Goal: Task Accomplishment & Management: Manage account settings

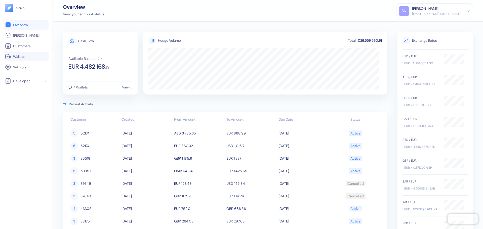
click at [24, 58] on span "Wallets" at bounding box center [19, 56] width 12 height 5
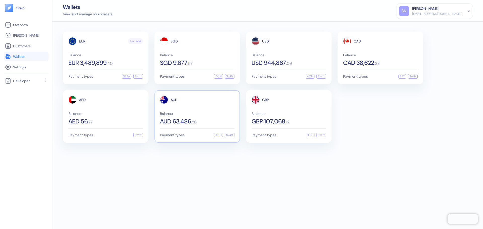
click at [219, 110] on div "AUD Balance AUD 63,486 . 56" at bounding box center [197, 110] width 74 height 29
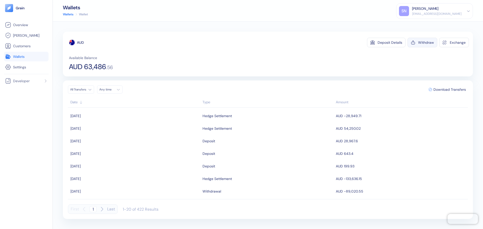
click at [425, 44] on div "Withdraw" at bounding box center [426, 43] width 16 height 4
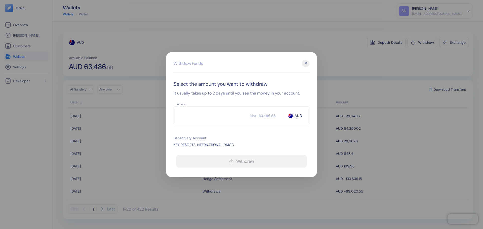
click at [222, 115] on input "Amount" at bounding box center [212, 115] width 76 height 13
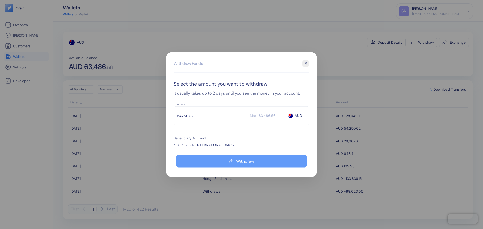
type input "54250.02"
click at [245, 160] on div "Withdraw" at bounding box center [245, 161] width 18 height 4
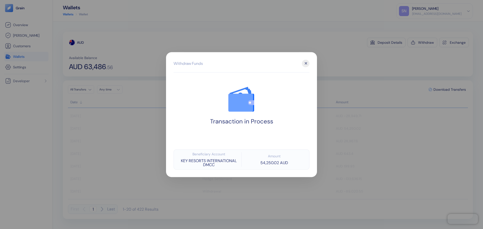
drag, startPoint x: 361, startPoint y: 69, endPoint x: 358, endPoint y: 69, distance: 3.5
click at [361, 69] on div at bounding box center [241, 114] width 483 height 229
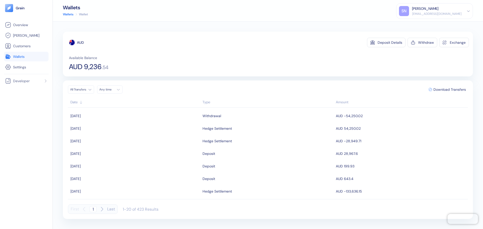
click at [26, 59] on link "Wallets" at bounding box center [26, 57] width 43 height 6
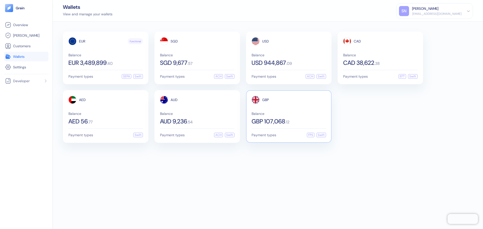
click at [303, 109] on div "GBP Balance GBP 107,068 . 12" at bounding box center [289, 110] width 74 height 29
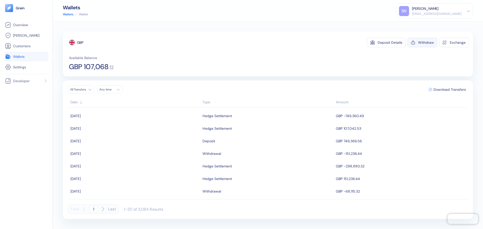
click at [416, 46] on button "Withdraw" at bounding box center [423, 43] width 30 height 10
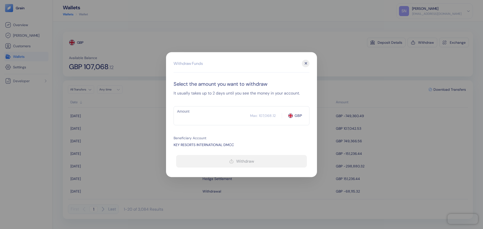
click at [225, 117] on input "Amount" at bounding box center [212, 115] width 77 height 13
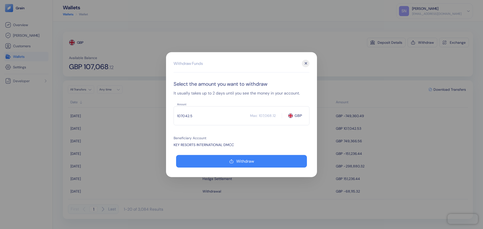
type input "107042.53"
drag, startPoint x: 225, startPoint y: 117, endPoint x: 153, endPoint y: 117, distance: 72.2
click at [153, 229] on div "Withdraw Funds ✕ Select the amount you want to withdraw It usually takes up to …" at bounding box center [241, 229] width 483 height 0
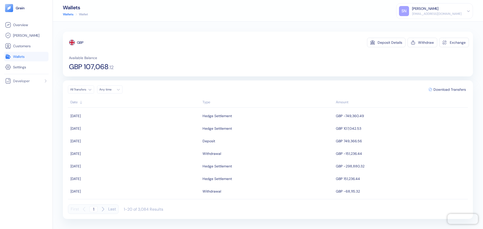
click at [430, 37] on div "GBP Deposit Details Withdraw Exchange Available Balance GBP 107,068 . 12" at bounding box center [268, 54] width 410 height 45
click at [428, 41] on div "Withdraw" at bounding box center [426, 43] width 16 height 4
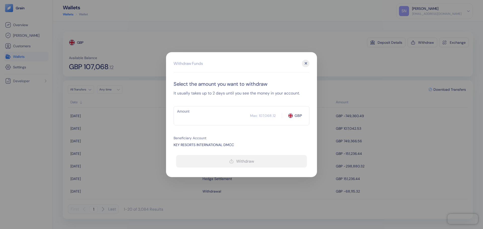
click at [208, 116] on input "Amount" at bounding box center [212, 115] width 77 height 13
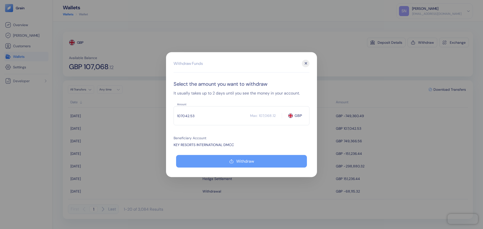
type input "107042.53"
click at [224, 161] on button "Withdraw" at bounding box center [241, 161] width 131 height 13
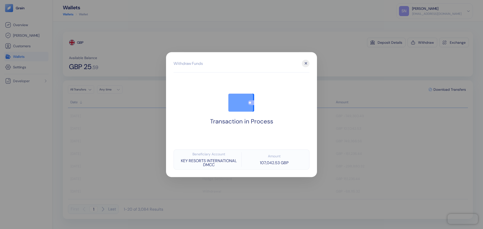
click at [382, 70] on div at bounding box center [241, 114] width 483 height 229
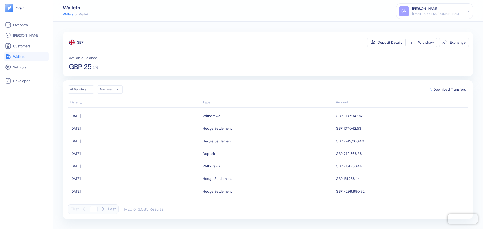
click at [24, 58] on span "Wallets" at bounding box center [19, 56] width 12 height 5
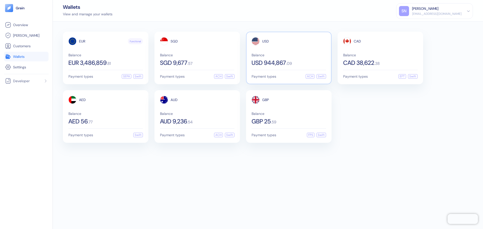
click at [301, 54] on span "Balance" at bounding box center [289, 55] width 74 height 4
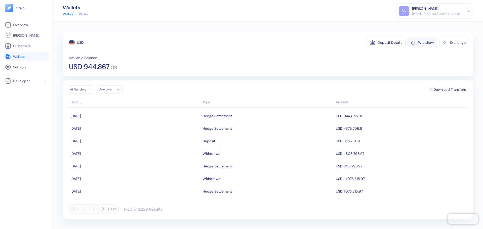
click at [420, 45] on button "Withdraw" at bounding box center [423, 43] width 30 height 10
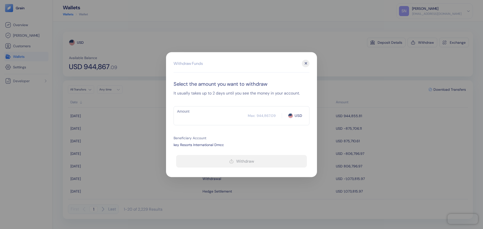
click at [223, 117] on input "Amount" at bounding box center [211, 115] width 74 height 13
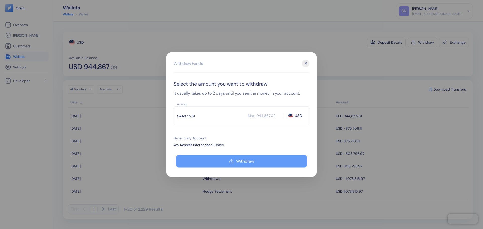
type input "944855.81"
click at [230, 162] on icon "button" at bounding box center [231, 161] width 5 height 6
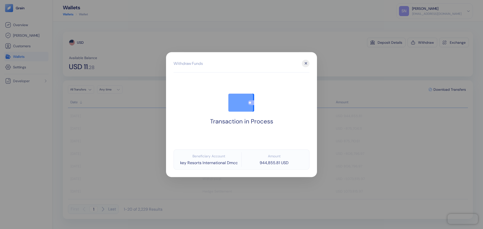
click at [386, 59] on div at bounding box center [241, 114] width 483 height 229
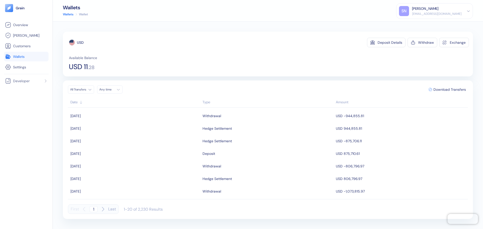
click at [28, 57] on link "Wallets" at bounding box center [26, 57] width 43 height 6
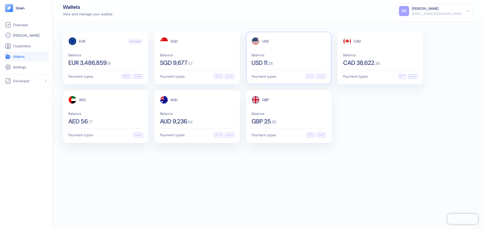
click at [283, 50] on div "USD Balance USD 11 . 28" at bounding box center [289, 51] width 74 height 29
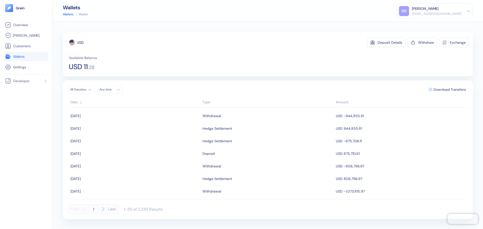
click at [37, 57] on link "Wallets" at bounding box center [26, 57] width 43 height 6
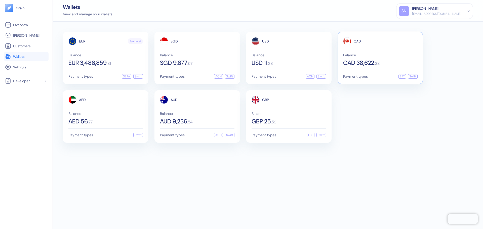
click at [382, 46] on div "CAD Balance CAD 38,622 . 38" at bounding box center [380, 51] width 74 height 29
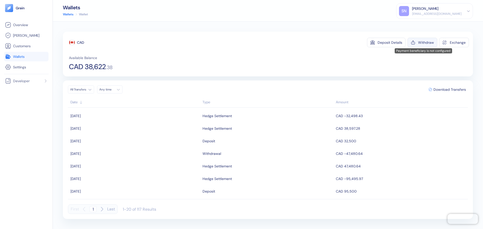
click at [416, 41] on div "button" at bounding box center [413, 42] width 5 height 5
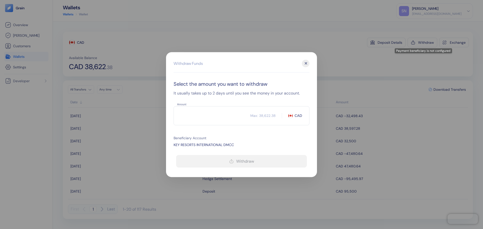
click at [194, 120] on input "Amount" at bounding box center [212, 115] width 77 height 13
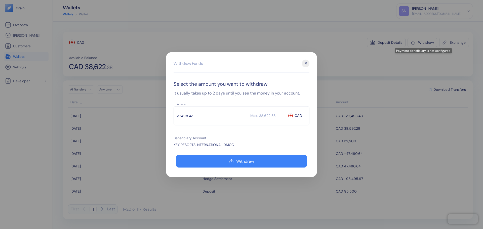
drag, startPoint x: 223, startPoint y: 117, endPoint x: 177, endPoint y: 119, distance: 46.8
click at [177, 119] on input "32498.43" at bounding box center [212, 115] width 77 height 13
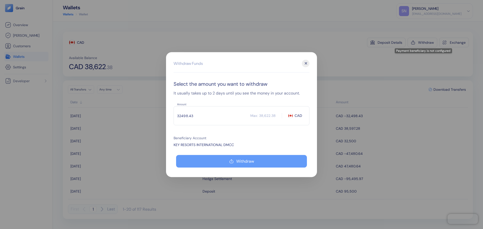
type input "32498.43"
click at [237, 161] on div "Withdraw" at bounding box center [245, 161] width 18 height 4
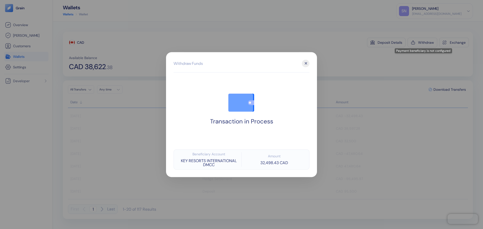
click at [361, 74] on div at bounding box center [241, 114] width 483 height 229
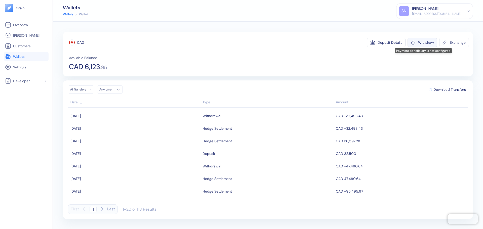
click at [425, 46] on button "Withdraw" at bounding box center [423, 43] width 30 height 10
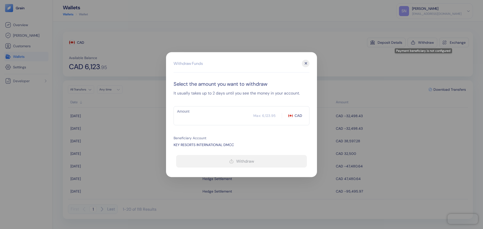
click at [238, 127] on div "Select the amount you want to withdraw It usually takes up to 2 days until you …" at bounding box center [242, 125] width 136 height 90
drag, startPoint x: 224, startPoint y: 149, endPoint x: 348, endPoint y: 68, distance: 148.1
click at [224, 148] on div "Select the amount you want to withdraw It usually takes up to 2 days until you …" at bounding box center [242, 125] width 136 height 90
click at [359, 59] on div at bounding box center [241, 114] width 483 height 229
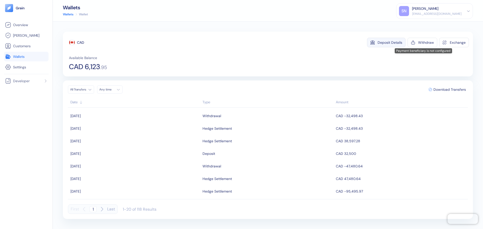
click at [382, 45] on button "Deposit Details" at bounding box center [386, 43] width 39 height 10
click at [35, 59] on link "Wallets" at bounding box center [26, 57] width 43 height 6
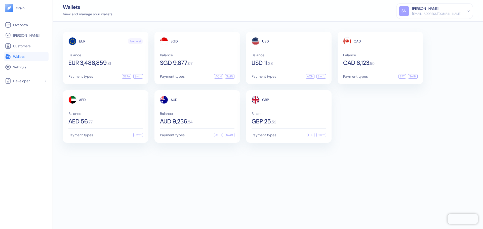
click at [203, 180] on div "EUR Functional Balance EUR 3,486,859 . 81 Payment types SEPA Swift SGD Balance …" at bounding box center [268, 126] width 430 height 208
click at [366, 55] on span "Balance" at bounding box center [380, 55] width 74 height 4
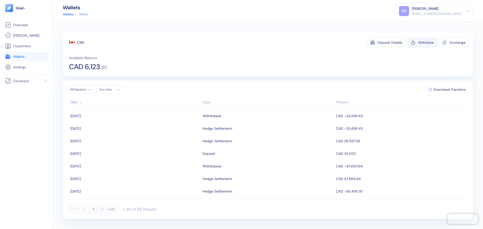
click at [430, 41] on div "Withdraw" at bounding box center [426, 43] width 16 height 4
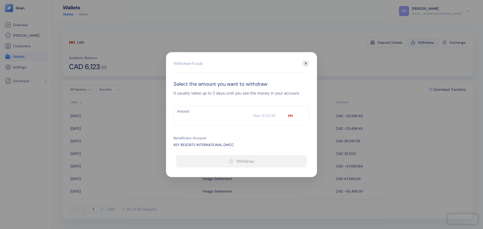
type input "CAD"
click at [222, 119] on input "Amount" at bounding box center [214, 115] width 80 height 13
paste input "6098.85"
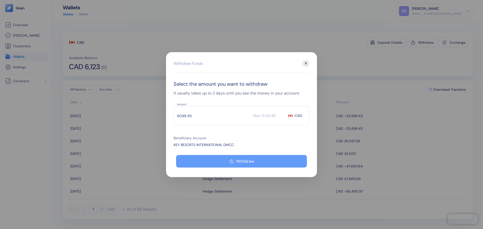
type input "6098.85"
click at [244, 167] on button "Withdraw" at bounding box center [241, 161] width 131 height 13
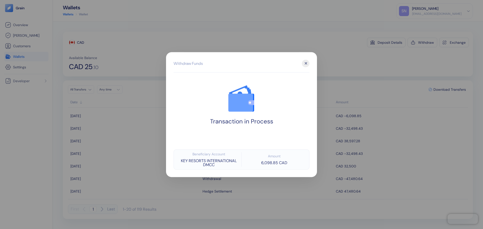
click at [399, 126] on div at bounding box center [241, 114] width 483 height 229
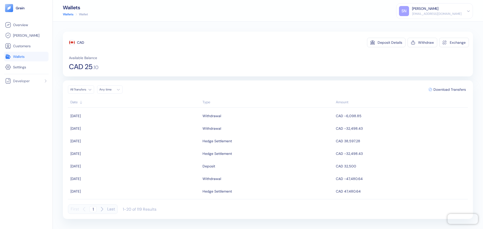
click at [24, 58] on span "Wallets" at bounding box center [19, 56] width 12 height 5
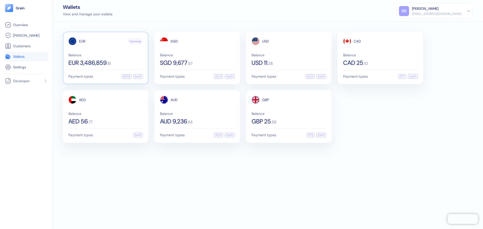
click at [127, 59] on div "Balance EUR 3,486,859 . 81" at bounding box center [105, 59] width 74 height 13
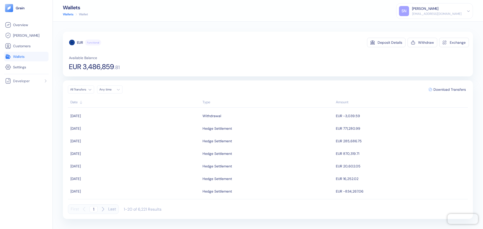
click at [33, 59] on link "Wallets" at bounding box center [26, 57] width 43 height 6
